Goal: Task Accomplishment & Management: Manage account settings

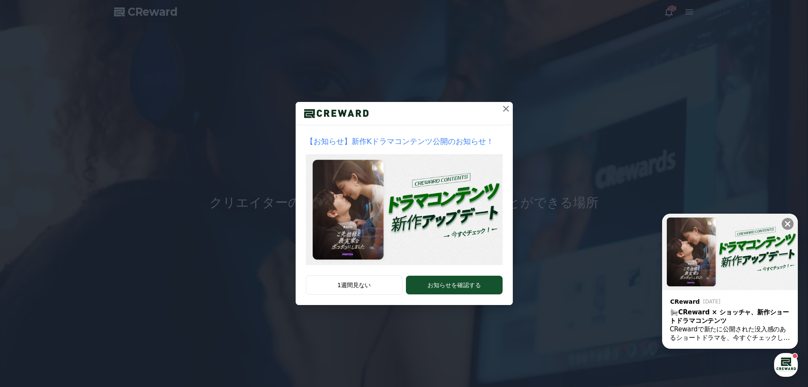
click at [506, 109] on icon at bounding box center [506, 109] width 6 height 6
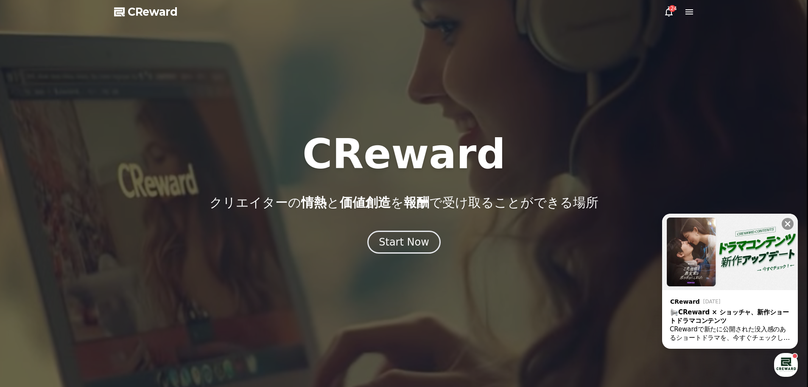
click at [673, 10] on div "124" at bounding box center [672, 8] width 7 height 7
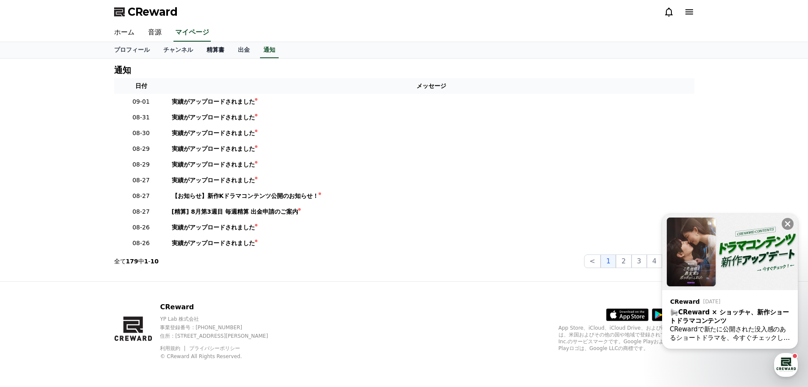
click at [200, 48] on link "精算書" at bounding box center [215, 50] width 31 height 16
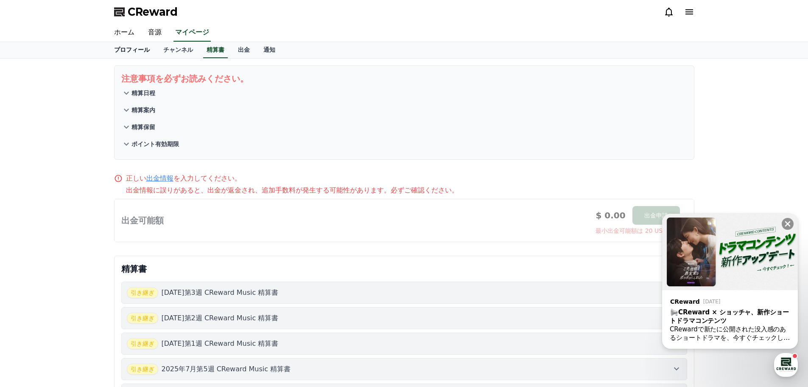
click at [131, 49] on link "プロフィール" at bounding box center [131, 50] width 49 height 16
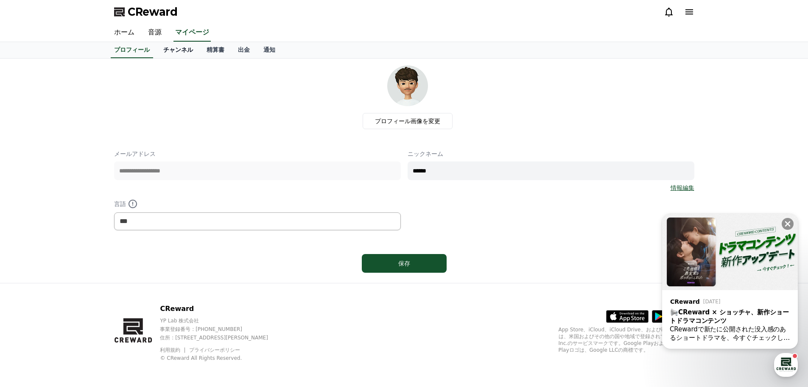
click at [163, 49] on link "チャンネル" at bounding box center [178, 50] width 43 height 16
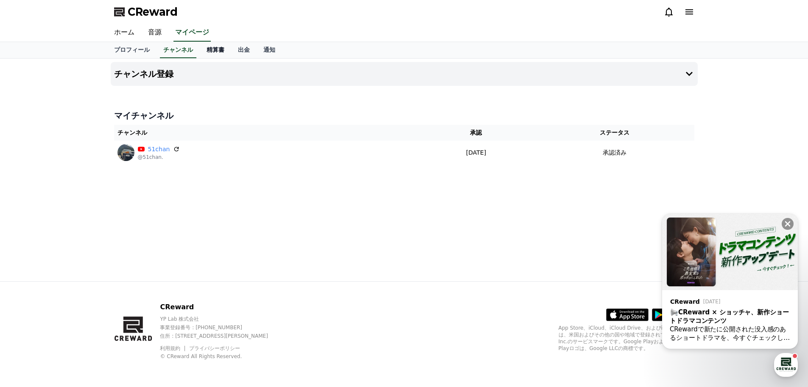
click at [200, 49] on link "精算書" at bounding box center [215, 50] width 31 height 16
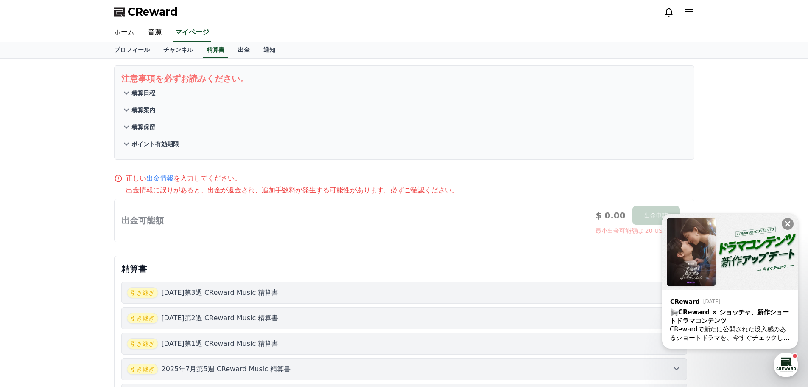
click at [265, 294] on p "[DATE]第3週 CReward Music 精算書" at bounding box center [220, 292] width 117 height 10
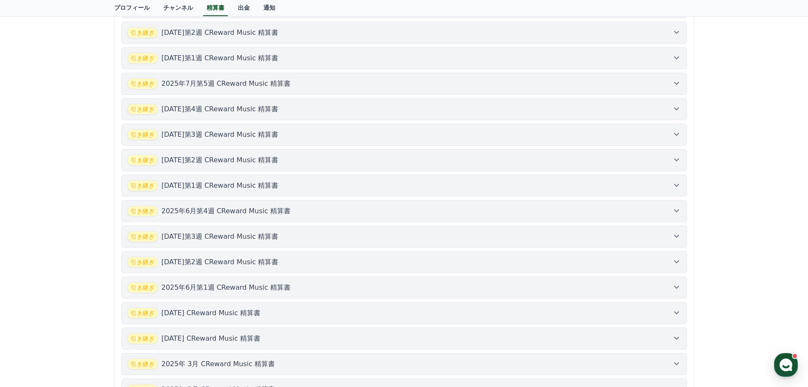
scroll to position [505, 0]
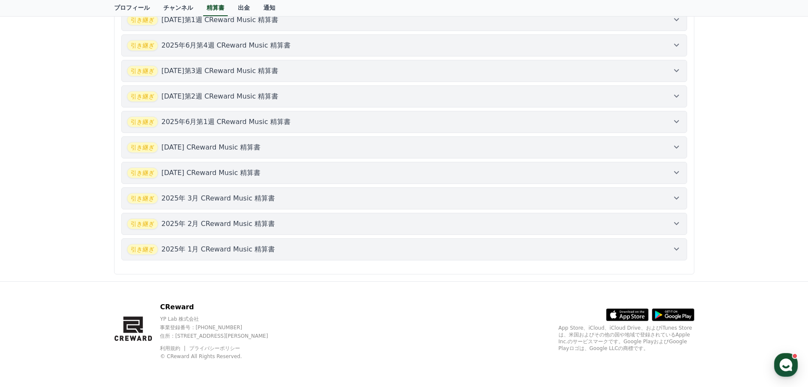
click at [229, 249] on p "2025年 1月 CReward Music 精算書" at bounding box center [219, 249] width 114 height 10
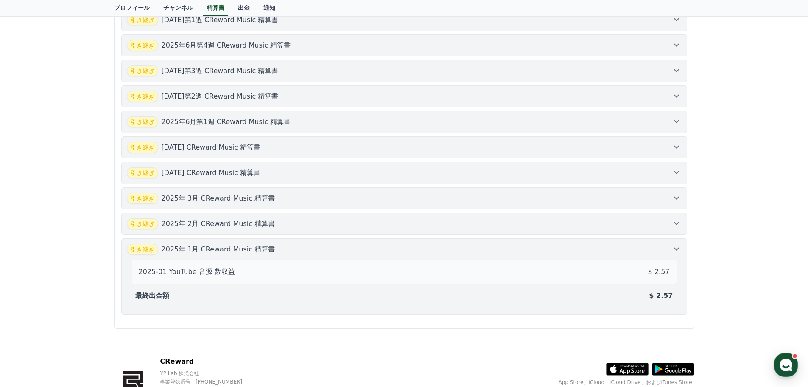
scroll to position [451, 0]
click at [584, 222] on div "引き継ぎ [DATE] CReward Music 精算書" at bounding box center [404, 223] width 555 height 11
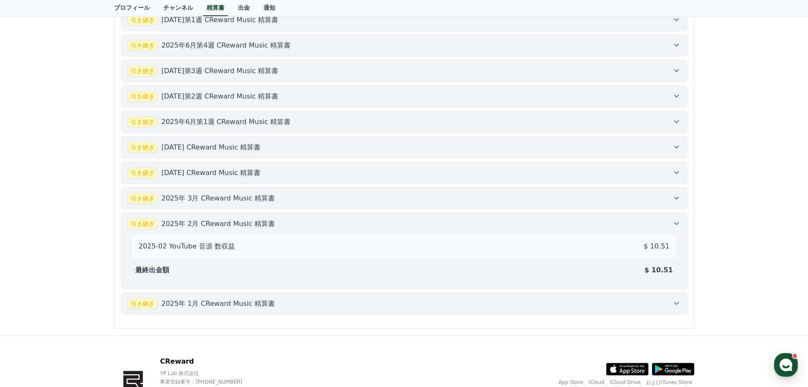
click at [593, 199] on div "引き継ぎ [DATE] CReward Music 精算書" at bounding box center [404, 198] width 555 height 11
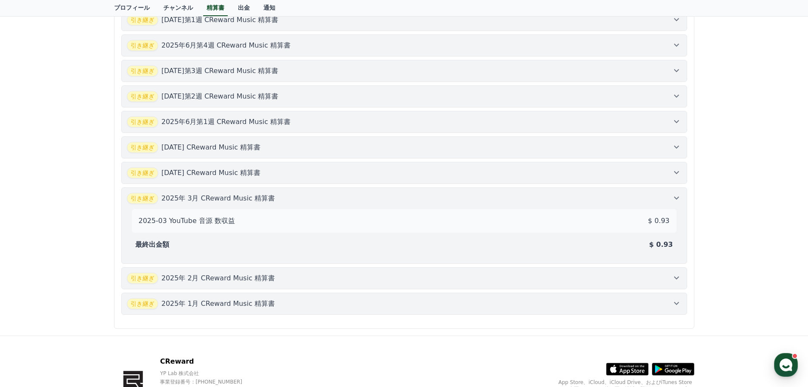
click at [602, 176] on div "引き継ぎ [DATE] CReward Music 精算書" at bounding box center [404, 172] width 555 height 11
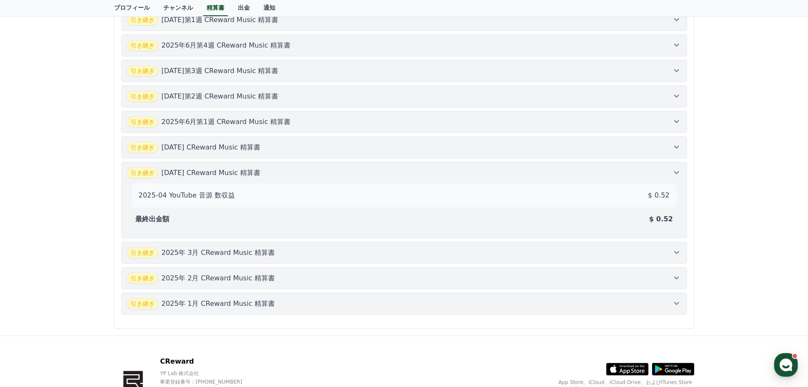
click at [604, 145] on div "引き継ぎ [DATE] CReward Music 精算書" at bounding box center [404, 147] width 555 height 11
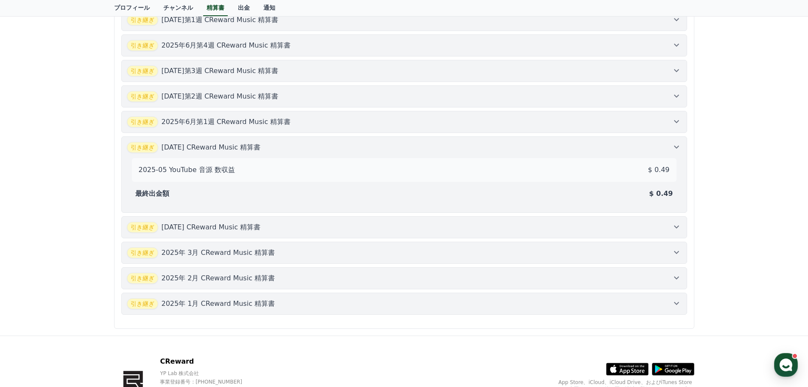
click at [605, 122] on div "引き継ぎ [DATE]第1週 CReward Music 精算書" at bounding box center [404, 121] width 555 height 11
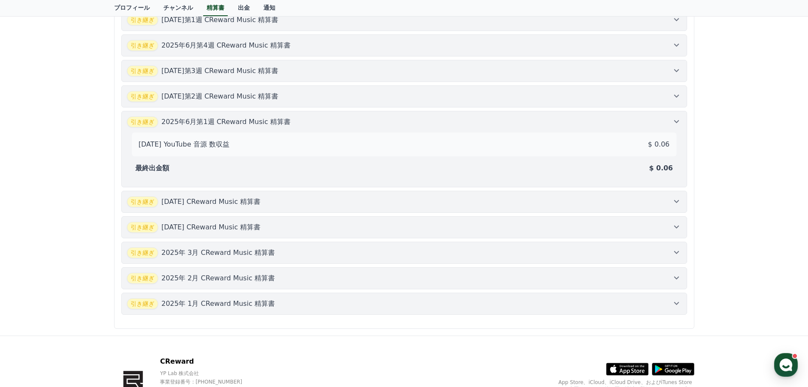
click at [611, 100] on div "引き継ぎ [DATE]第2週 CReward Music 精算書" at bounding box center [404, 96] width 555 height 11
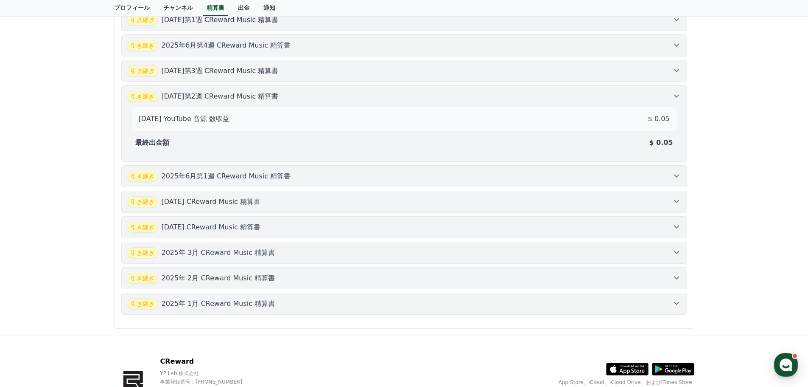
scroll to position [408, 0]
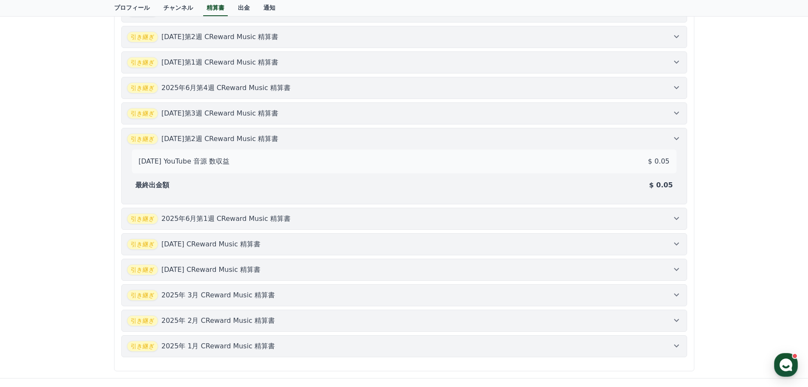
click at [614, 108] on div "引き継ぎ [DATE]第3週 CReward Music 精算書" at bounding box center [404, 113] width 555 height 11
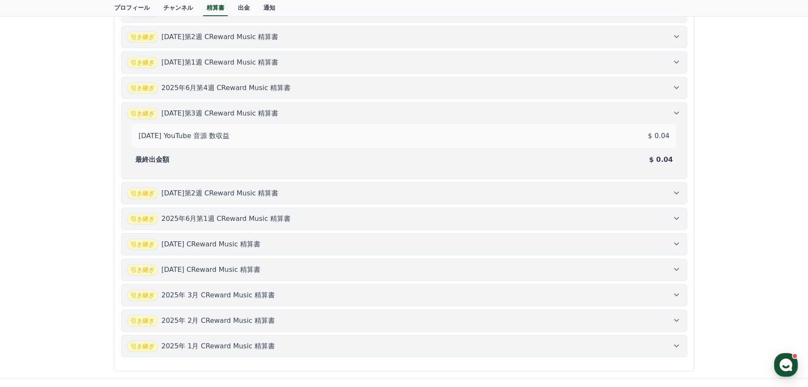
click at [619, 88] on div "引き継ぎ [DATE]第4週 CReward Music 精算書" at bounding box center [404, 87] width 555 height 11
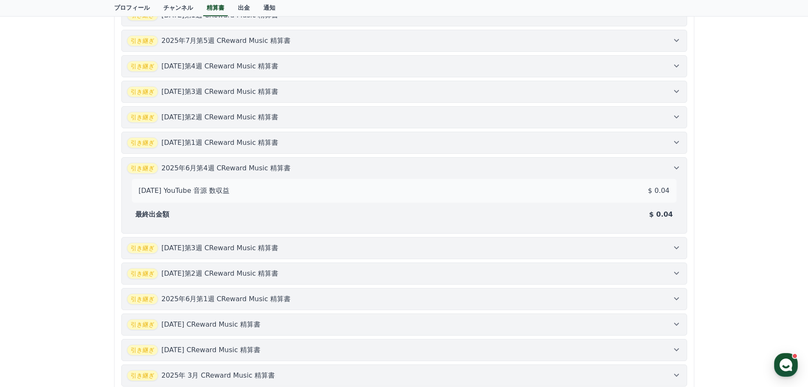
scroll to position [323, 0]
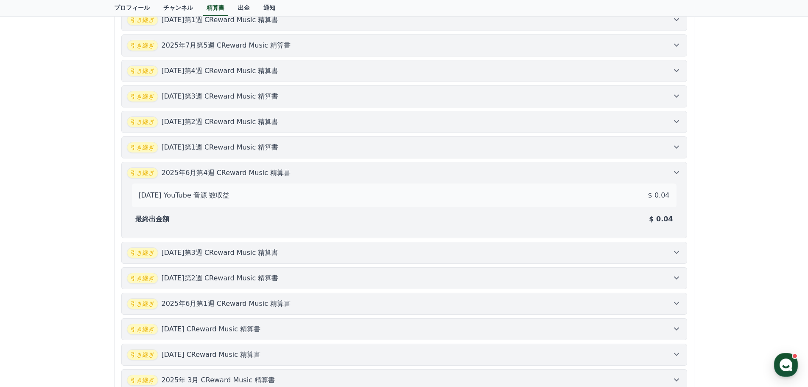
click at [633, 149] on div "引き継ぎ [DATE]第1週 CReward Music 精算書" at bounding box center [404, 147] width 555 height 11
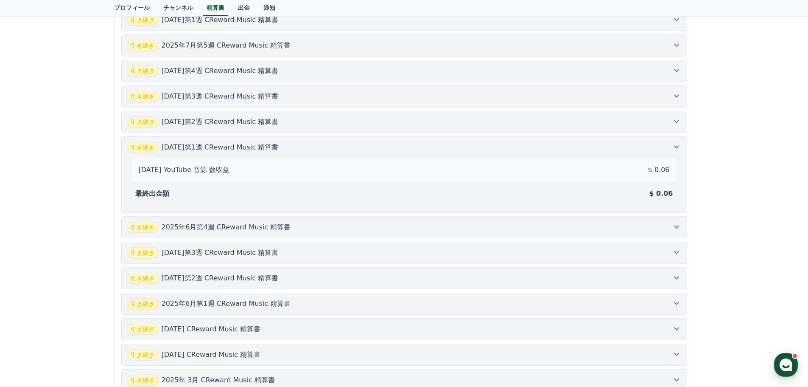
click at [642, 120] on div "引き継ぎ [DATE]第2週 CReward Music 精算書" at bounding box center [404, 121] width 555 height 11
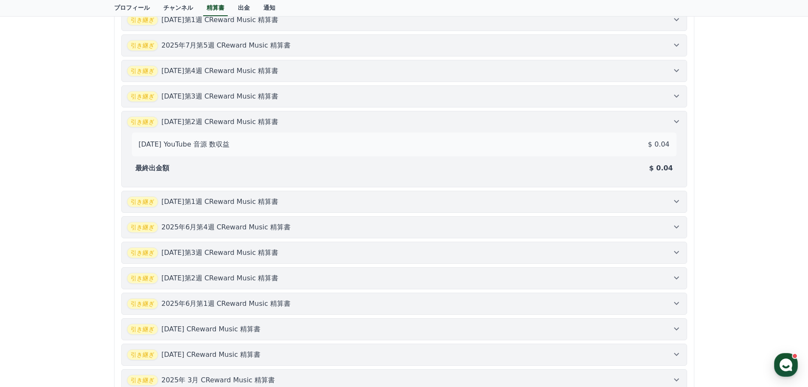
click at [643, 91] on div "引き継ぎ [DATE]第3週 CReward Music 精算書" at bounding box center [404, 96] width 555 height 11
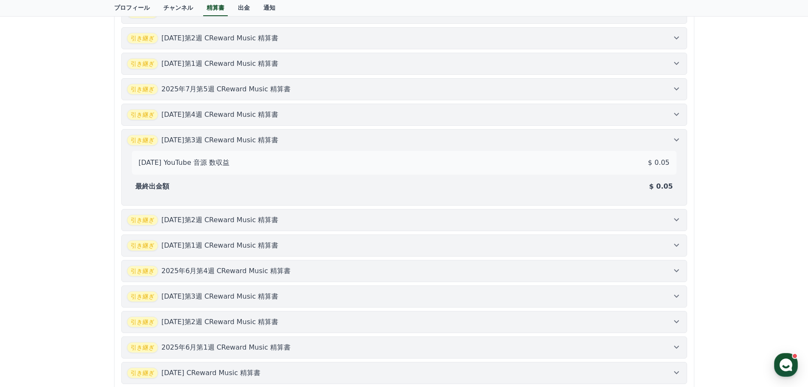
scroll to position [239, 0]
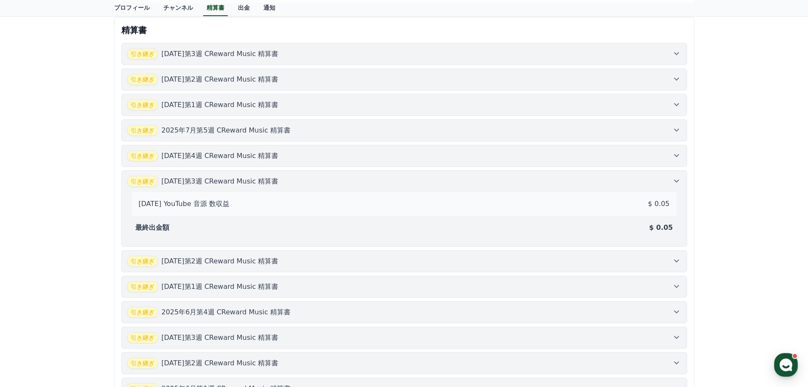
click at [649, 148] on button "引き継ぎ [DATE]第4週 CReward Music 精算書" at bounding box center [404, 156] width 566 height 22
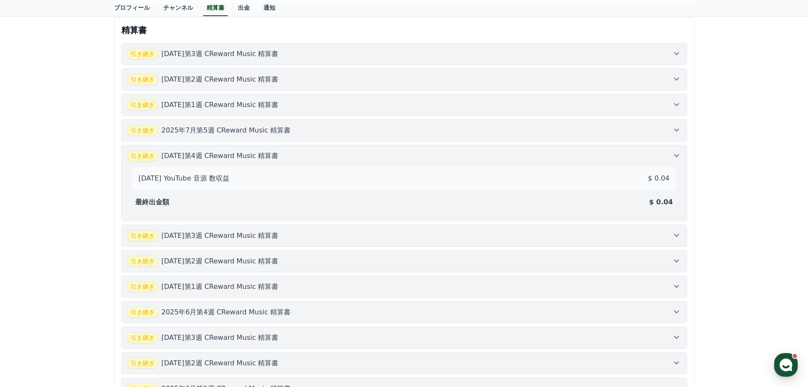
click at [654, 125] on div "引き継ぎ [DATE]第5週 CReward Music 精算書" at bounding box center [404, 130] width 555 height 11
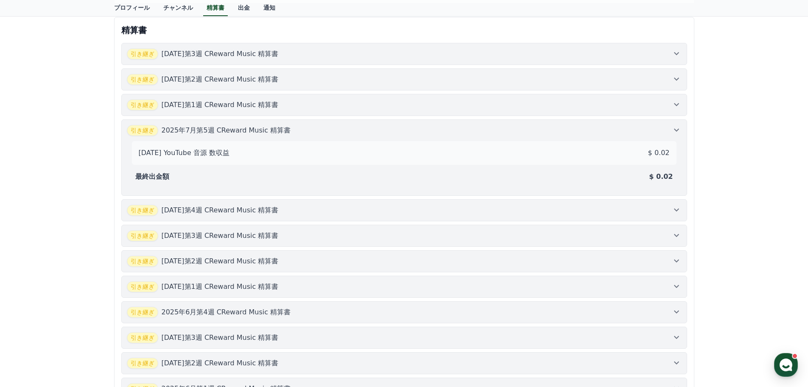
click at [656, 104] on div "引き継ぎ [DATE]第1週 CReward Music 精算書" at bounding box center [404, 104] width 555 height 11
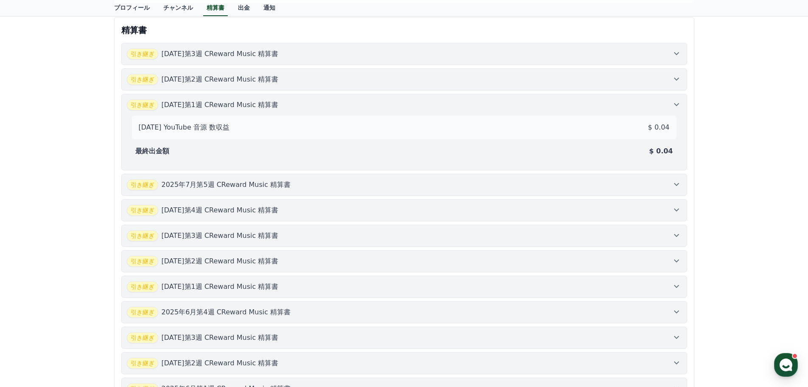
click at [657, 80] on div "引き継ぎ [DATE]第2週 CReward Music 精算書" at bounding box center [404, 79] width 555 height 11
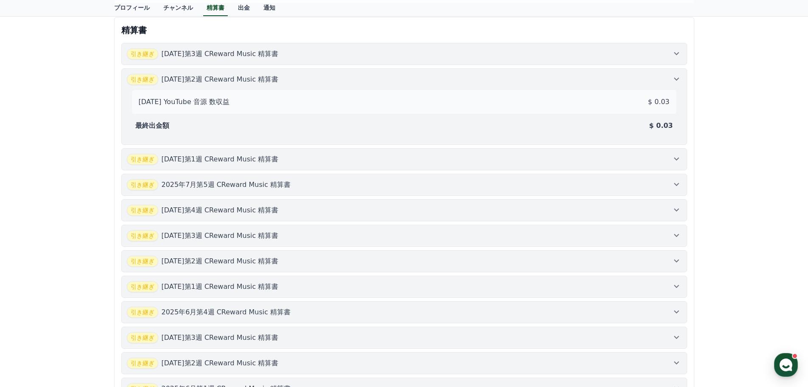
click at [657, 59] on div "引き継ぎ [DATE]第3週 CReward Music 精算書" at bounding box center [404, 53] width 555 height 11
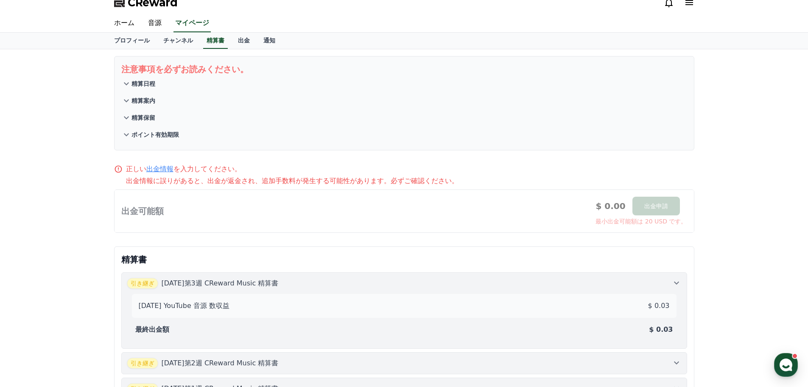
scroll to position [0, 0]
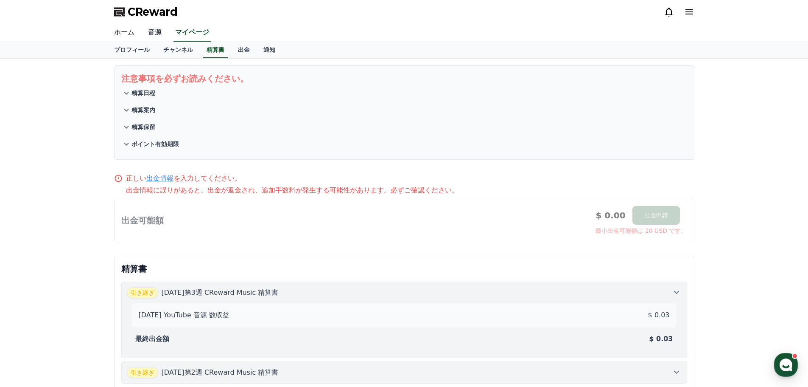
click at [154, 33] on link "音源" at bounding box center [154, 33] width 27 height 18
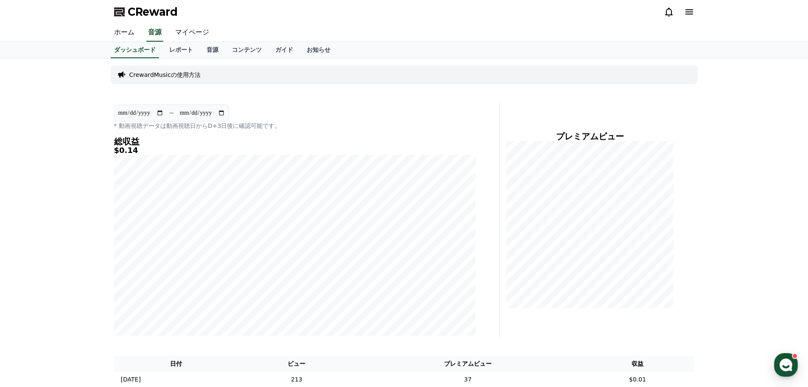
click at [159, 114] on input "**********" at bounding box center [141, 112] width 46 height 9
type input "**********"
click at [691, 15] on icon at bounding box center [690, 12] width 10 height 10
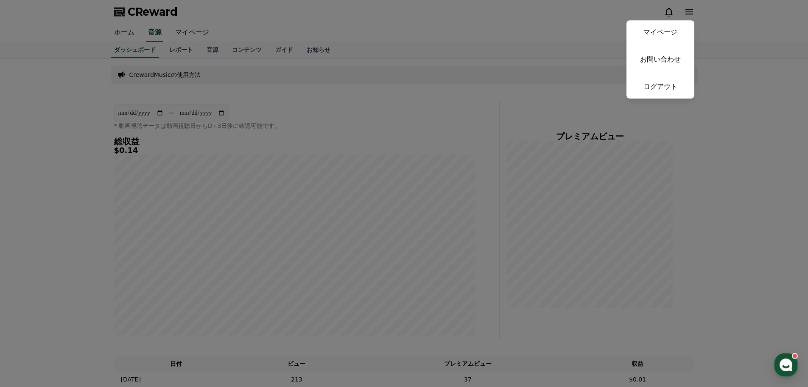
click at [188, 27] on button "close" at bounding box center [404, 193] width 808 height 387
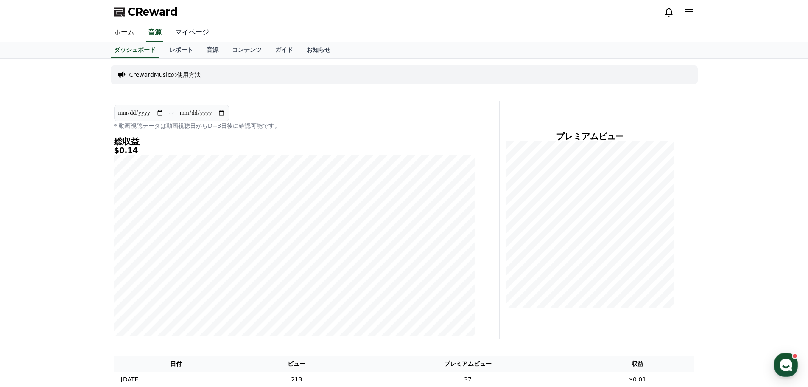
click at [186, 30] on link "マイページ" at bounding box center [192, 33] width 48 height 18
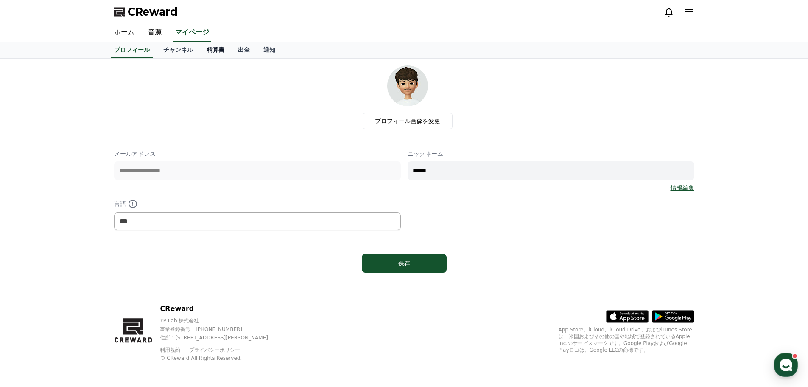
click at [201, 50] on link "精算書" at bounding box center [215, 50] width 31 height 16
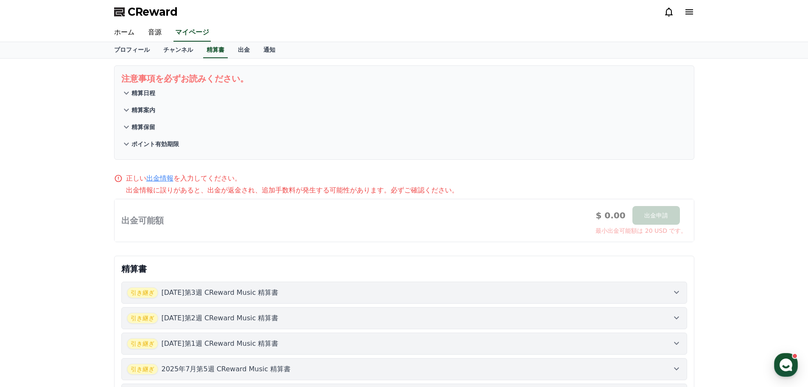
click at [260, 210] on div at bounding box center [405, 220] width 580 height 42
click at [145, 87] on button "精算日程" at bounding box center [404, 92] width 566 height 17
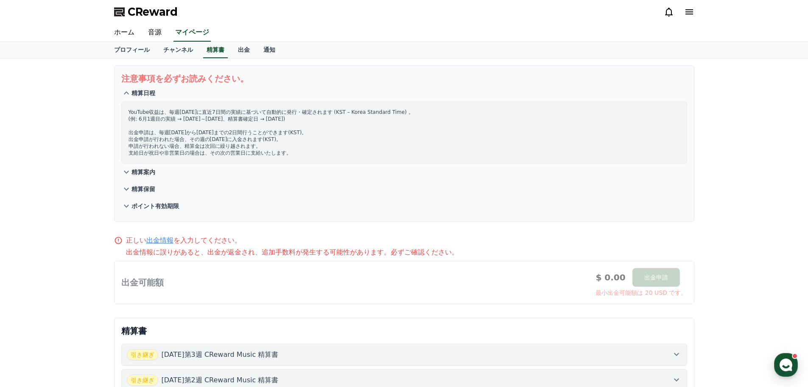
click at [141, 172] on p "精算案内" at bounding box center [144, 172] width 24 height 8
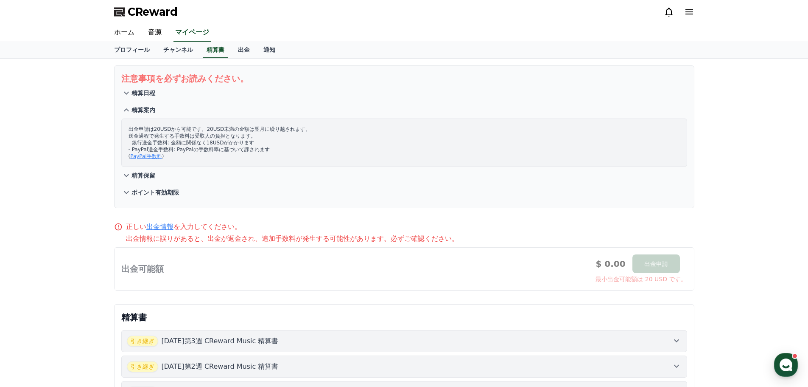
click at [141, 174] on p "精算保留" at bounding box center [144, 175] width 24 height 8
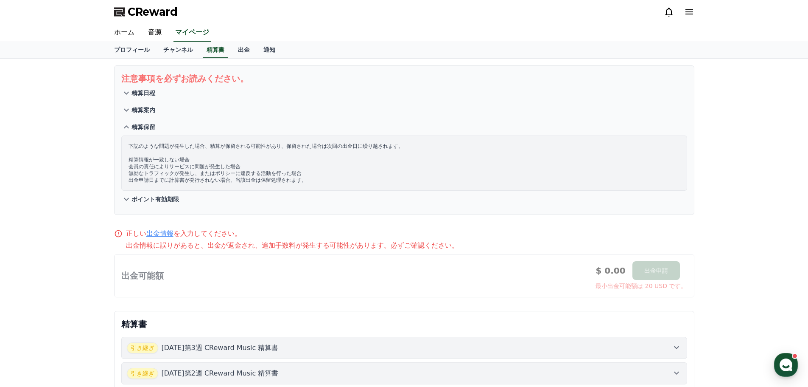
click at [149, 199] on p "ポイント有効期限" at bounding box center [156, 199] width 48 height 8
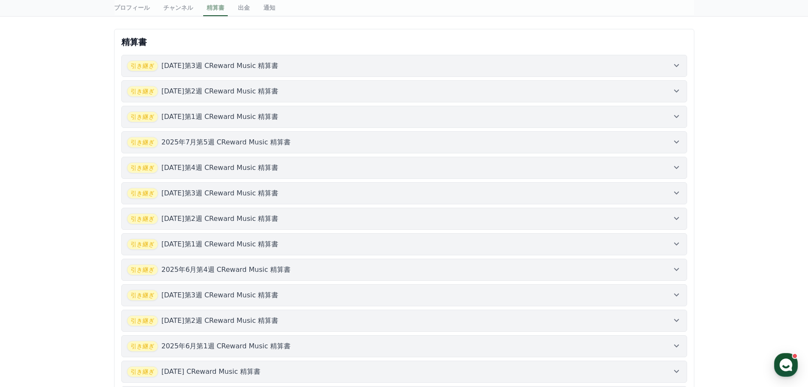
scroll to position [424, 0]
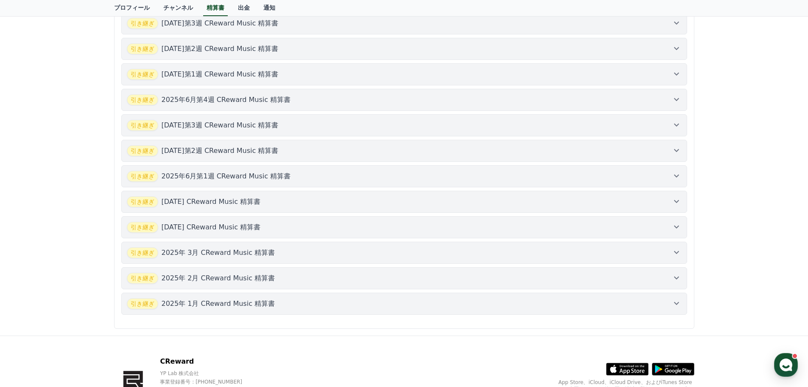
click at [675, 306] on icon at bounding box center [677, 303] width 10 height 10
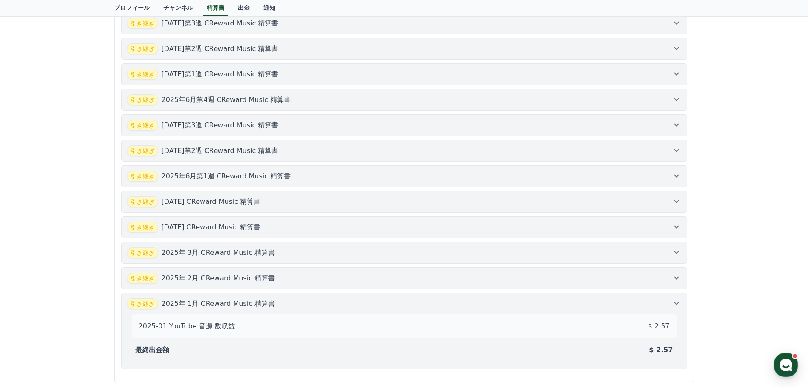
click at [672, 282] on icon at bounding box center [677, 277] width 10 height 10
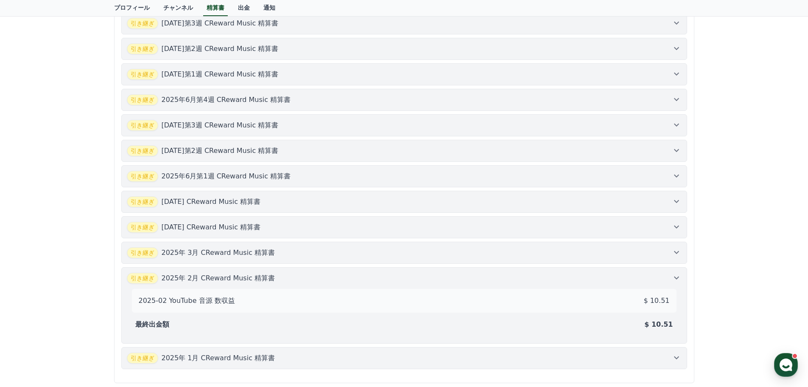
click at [671, 252] on div "引き継ぎ [DATE] CReward Music 精算書" at bounding box center [404, 252] width 555 height 11
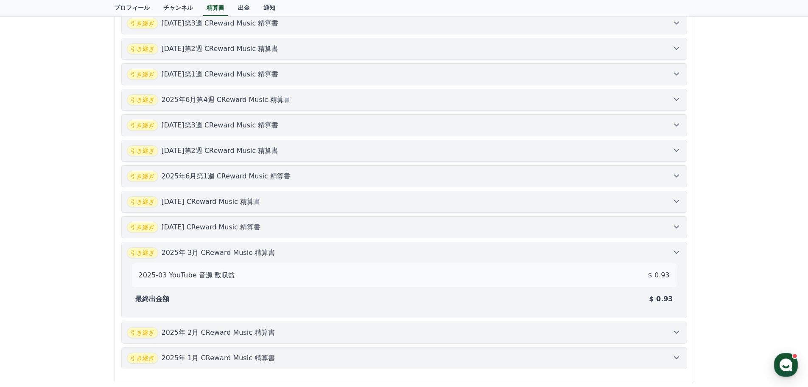
click at [672, 225] on icon at bounding box center [677, 227] width 10 height 10
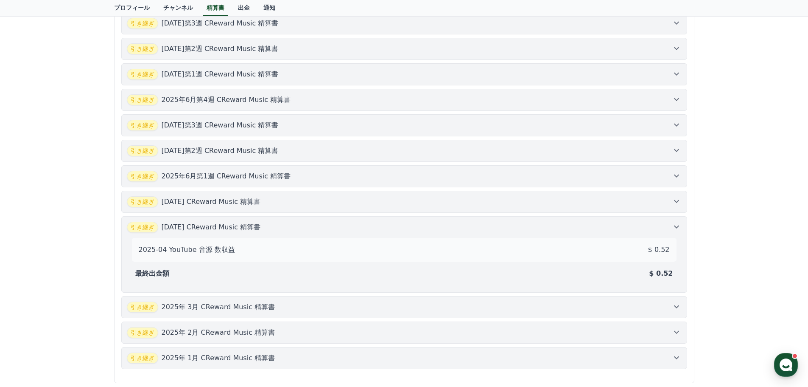
click at [673, 199] on icon at bounding box center [677, 201] width 10 height 10
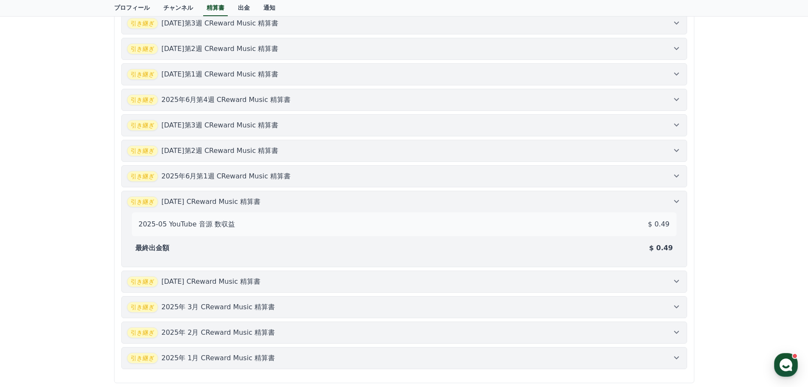
click at [670, 184] on button "引き継ぎ [DATE]第1週 CReward Music 精算書" at bounding box center [404, 176] width 566 height 22
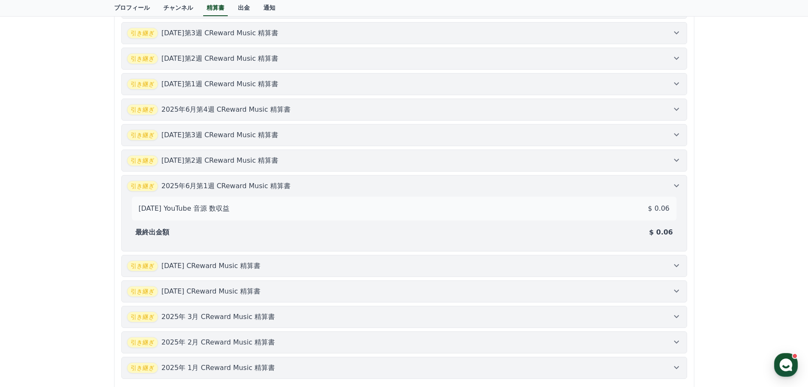
scroll to position [467, 0]
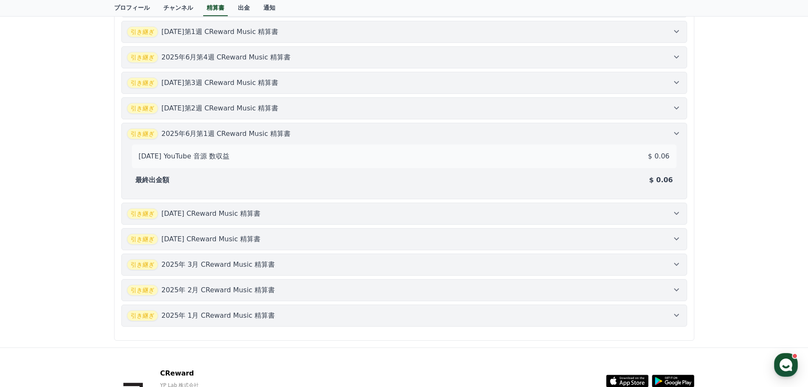
click at [641, 318] on div "引き継ぎ [DATE] CReward Music 精算書" at bounding box center [404, 315] width 555 height 11
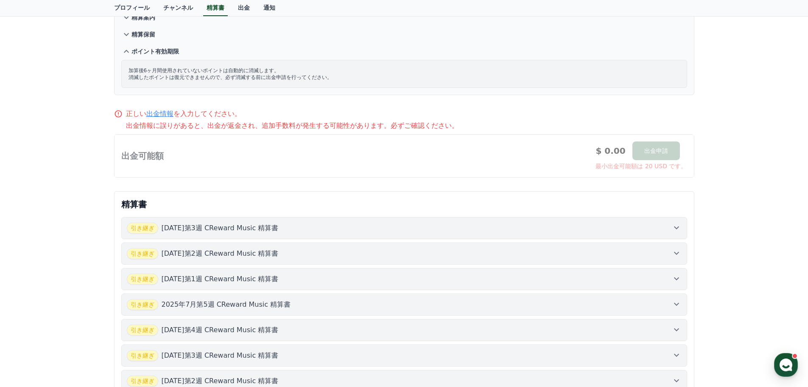
scroll to position [0, 0]
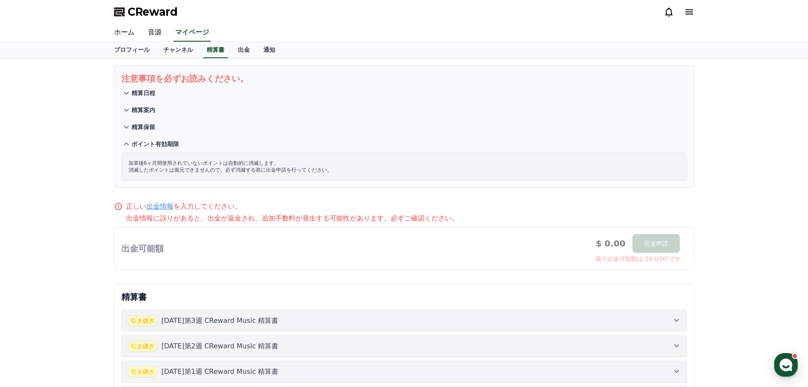
click at [144, 129] on p "精算保留" at bounding box center [144, 127] width 24 height 8
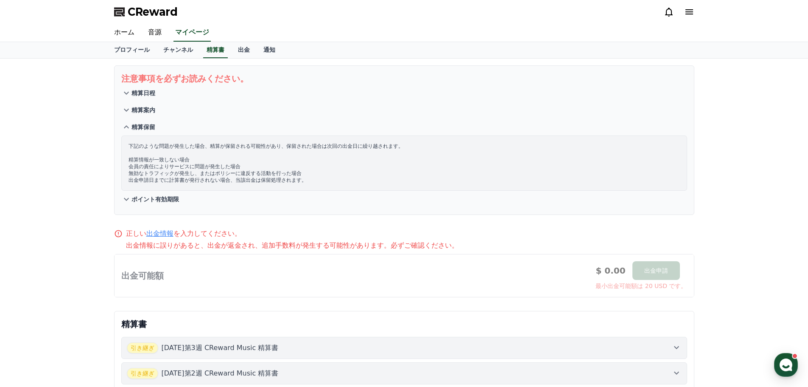
click at [139, 111] on p "精算案内" at bounding box center [144, 110] width 24 height 8
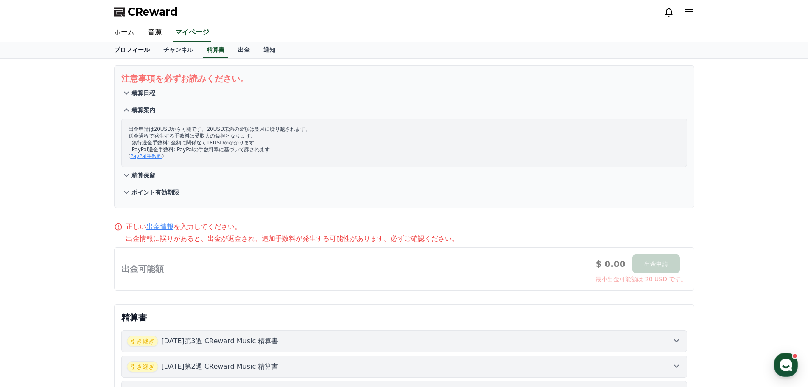
click at [132, 53] on link "プロフィール" at bounding box center [131, 50] width 49 height 16
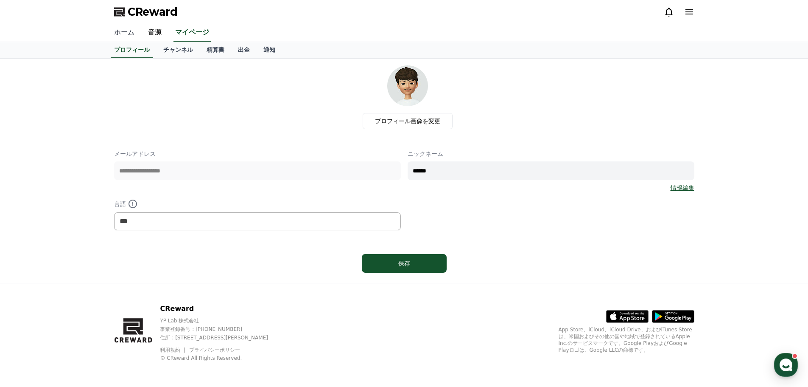
click at [126, 28] on link "ホーム" at bounding box center [124, 33] width 34 height 18
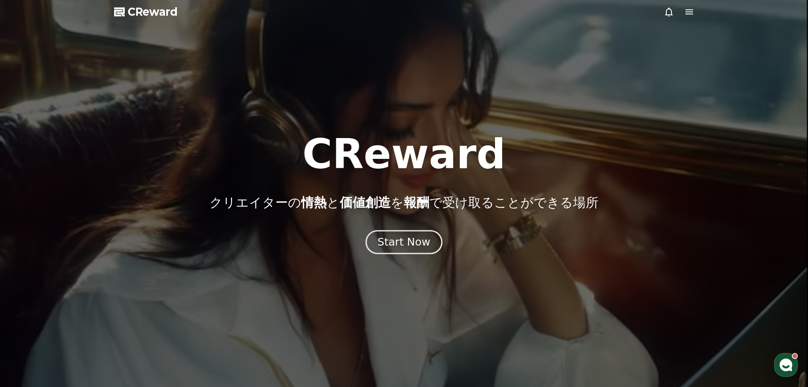
click at [423, 241] on div "Start Now" at bounding box center [404, 242] width 53 height 14
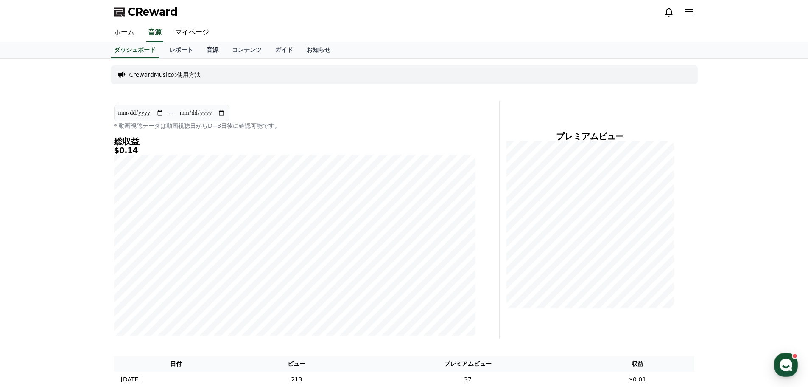
click at [202, 48] on link "音源" at bounding box center [212, 50] width 25 height 16
